Goal: Find specific page/section: Find specific page/section

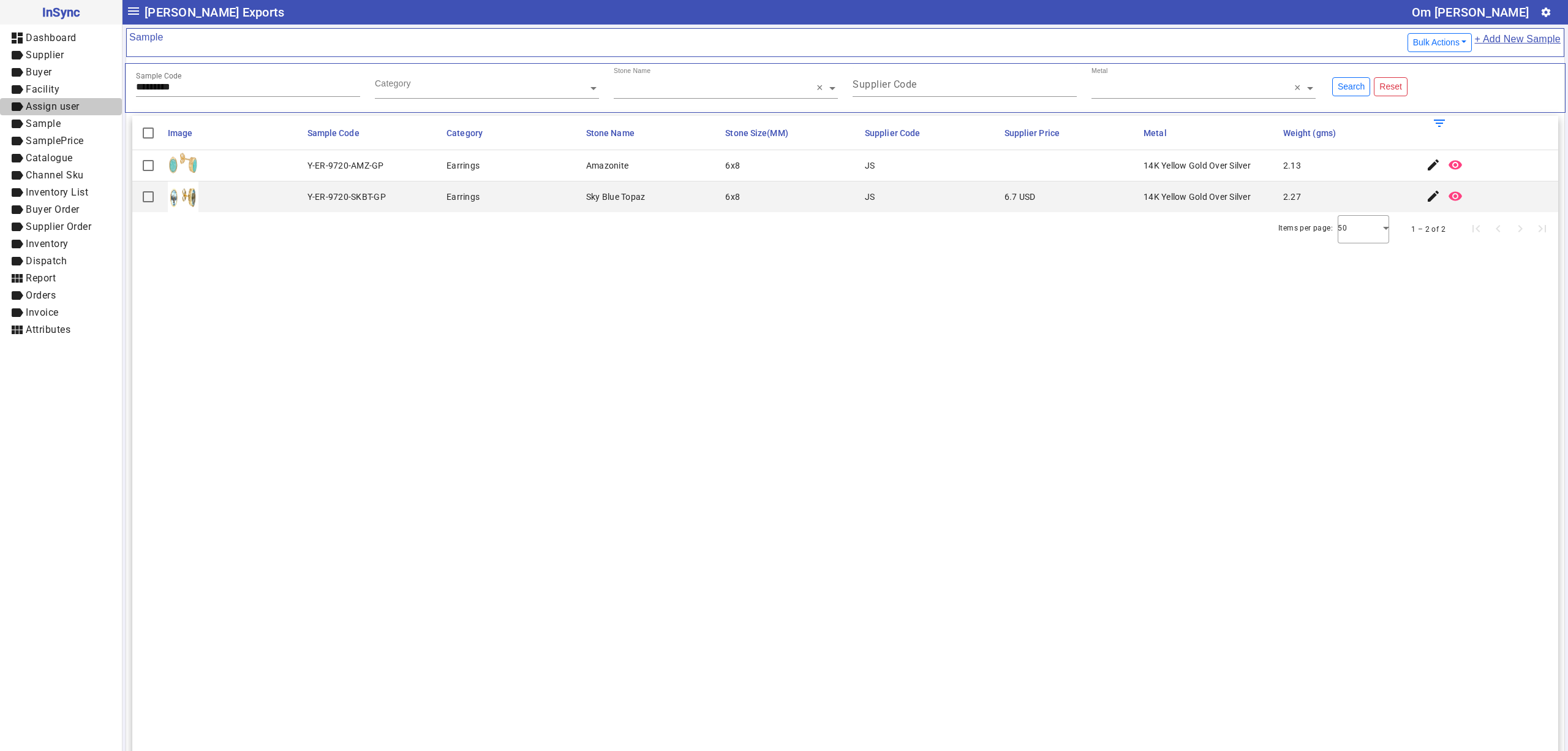
click at [57, 103] on span "Assign user" at bounding box center [52, 107] width 54 height 12
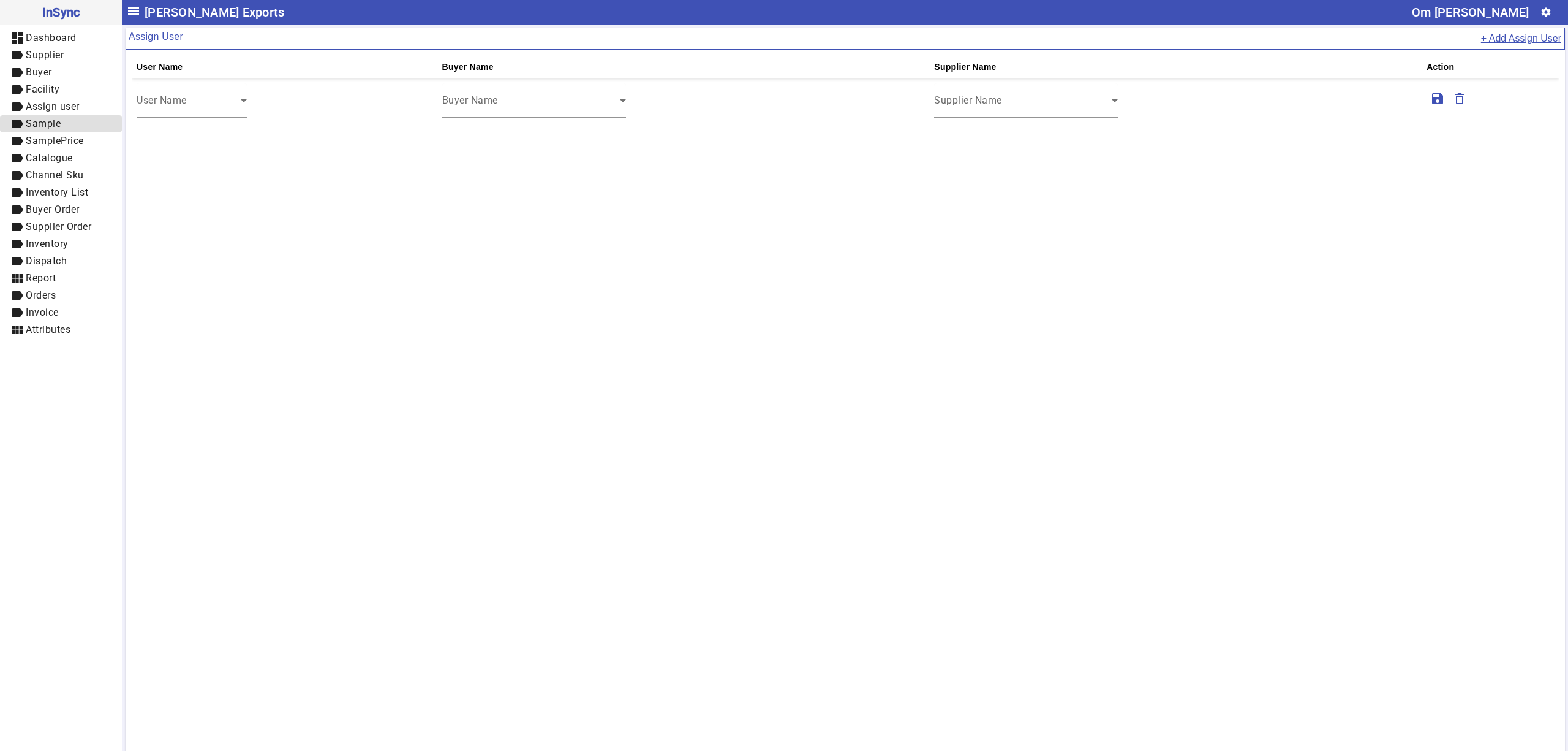
click at [59, 125] on span "Sample" at bounding box center [43, 123] width 35 height 12
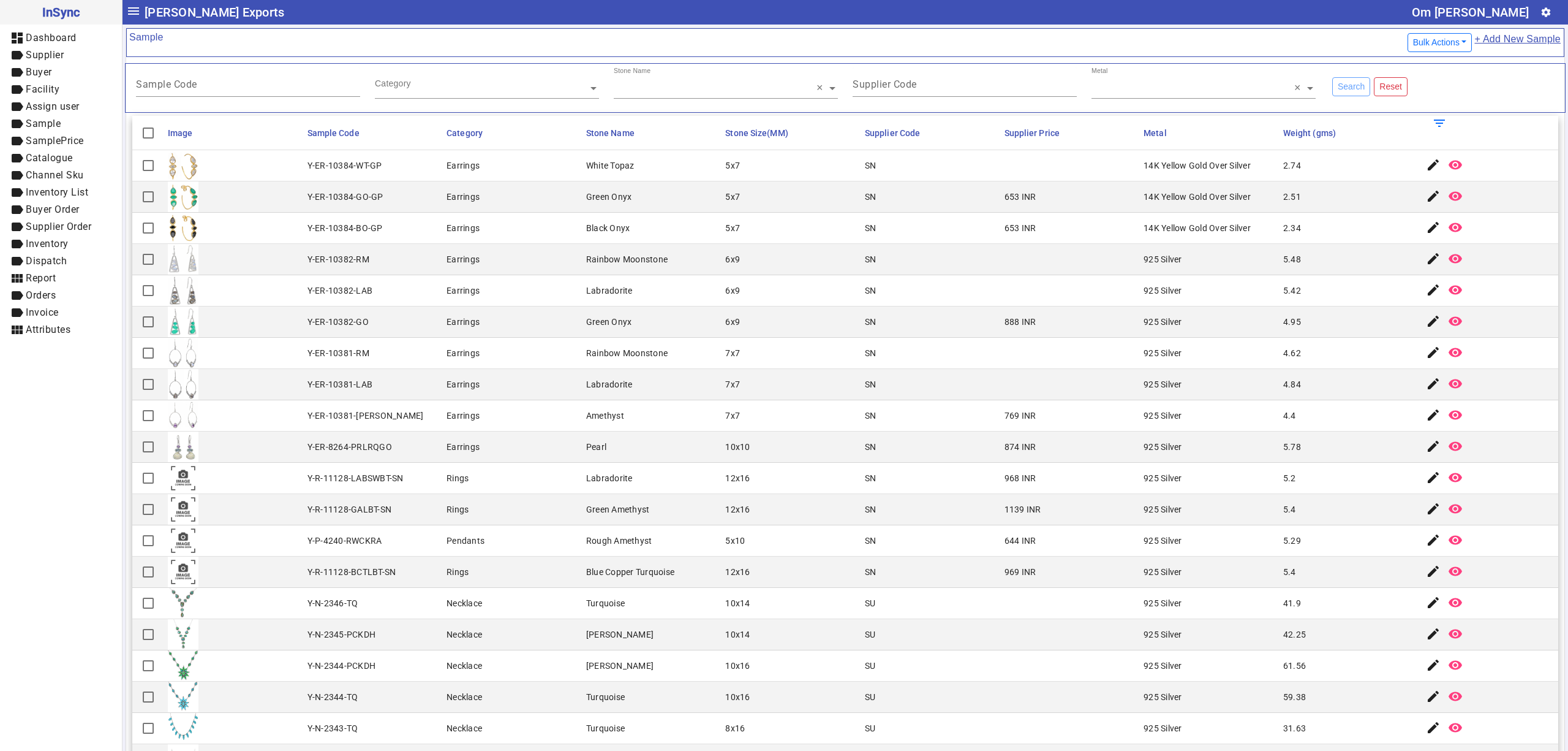
drag, startPoint x: 448, startPoint y: 569, endPoint x: 542, endPoint y: 711, distance: 170.3
click at [452, 578] on div "Rings" at bounding box center [457, 572] width 22 height 12
click at [586, 131] on span "Stone Name" at bounding box center [610, 133] width 49 height 10
click at [696, 468] on mat-cell "Labradorite" at bounding box center [651, 478] width 140 height 31
